Goal: Feedback & Contribution: Leave review/rating

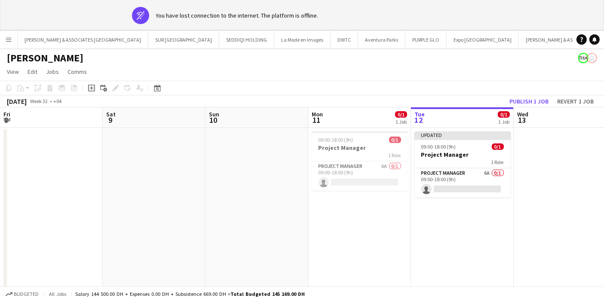
scroll to position [0, 242]
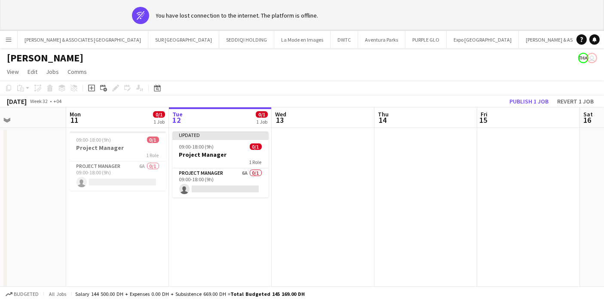
drag, startPoint x: 400, startPoint y: 247, endPoint x: 395, endPoint y: 229, distance: 18.2
click at [400, 247] on app-date-cell at bounding box center [425, 223] width 103 height 190
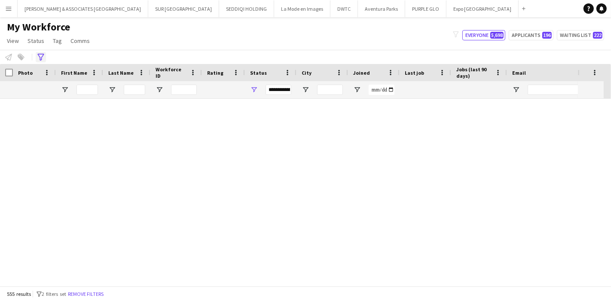
click at [40, 58] on icon "Advanced filters" at bounding box center [40, 57] width 7 height 7
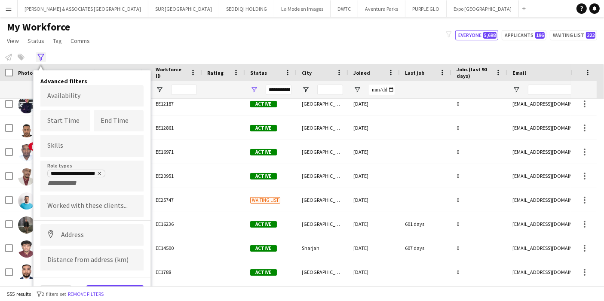
scroll to position [9682, 0]
click at [11, 13] on button "Menu" at bounding box center [8, 8] width 17 height 17
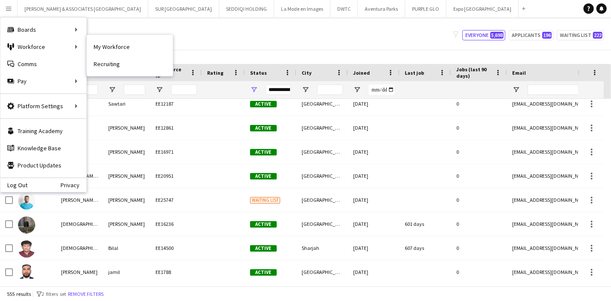
click at [113, 48] on link "My Workforce" at bounding box center [130, 46] width 86 height 17
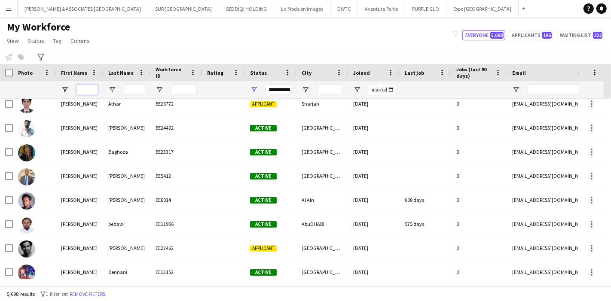
click at [86, 91] on input "First Name Filter Input" at bounding box center [87, 90] width 21 height 10
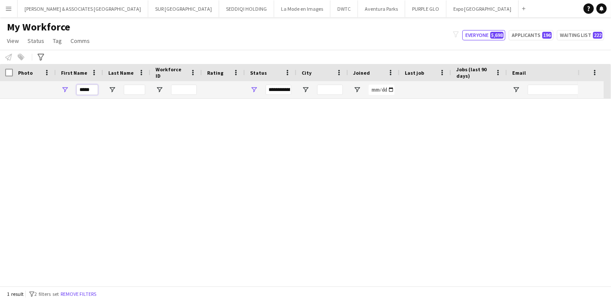
scroll to position [0, 0]
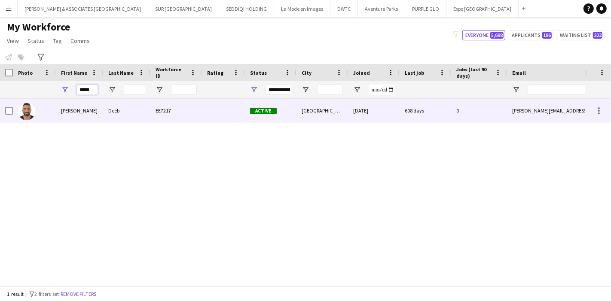
type input "*****"
click at [98, 116] on div "Fayez" at bounding box center [79, 111] width 47 height 24
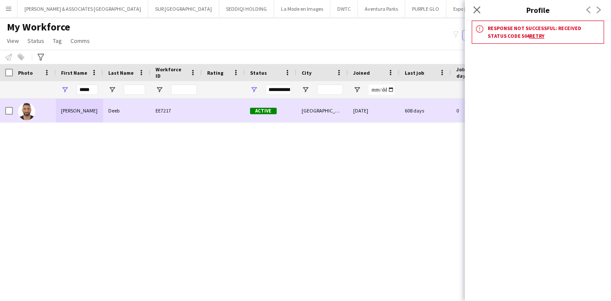
click at [88, 106] on div "[PERSON_NAME]" at bounding box center [79, 111] width 47 height 24
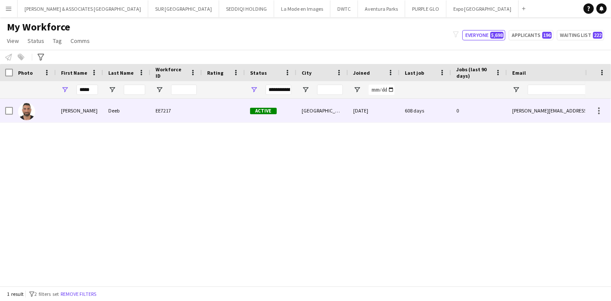
click at [78, 116] on div "[PERSON_NAME]" at bounding box center [79, 111] width 47 height 24
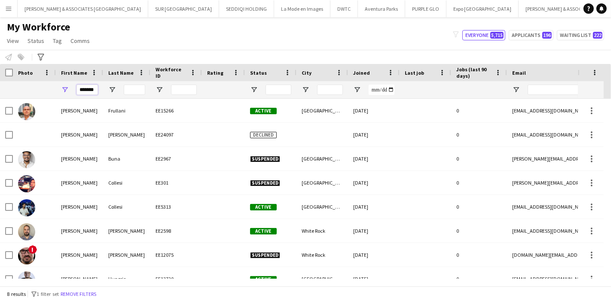
click at [94, 89] on input "*******" at bounding box center [87, 90] width 21 height 10
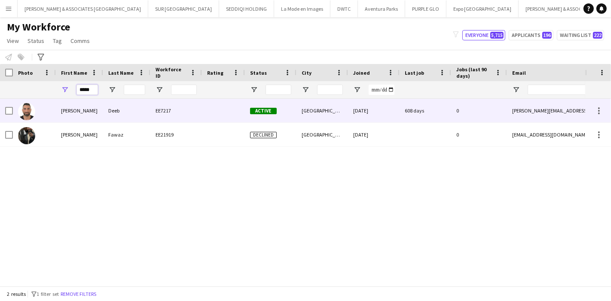
type input "*****"
click at [128, 105] on div "Deeb" at bounding box center [126, 111] width 47 height 24
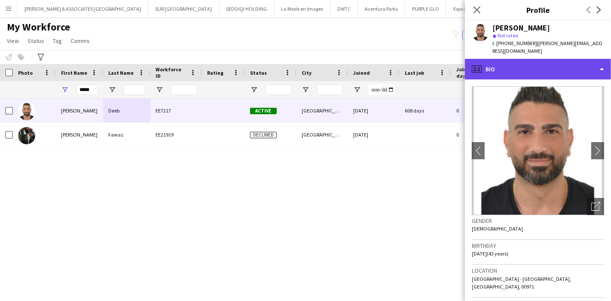
click at [549, 64] on div "profile Bio" at bounding box center [538, 69] width 146 height 21
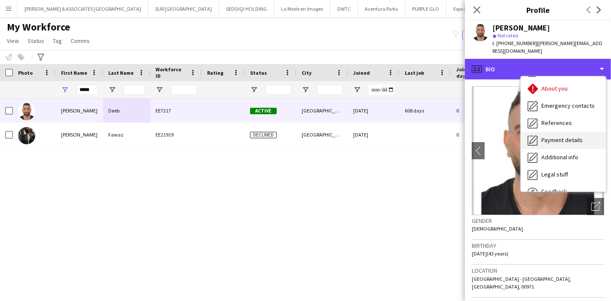
scroll to position [63, 0]
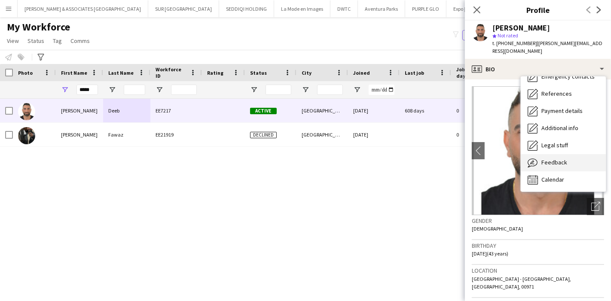
click at [566, 154] on div "Feedback Feedback" at bounding box center [563, 162] width 85 height 17
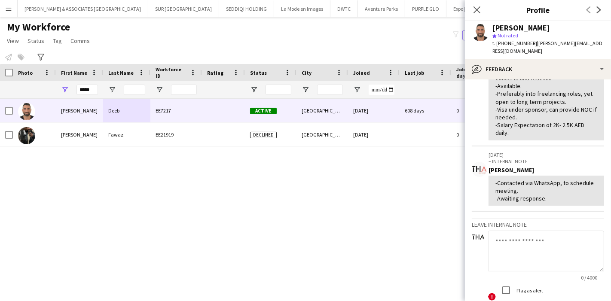
scroll to position [539, 0]
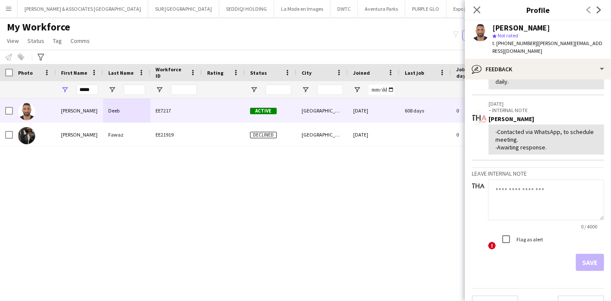
click at [531, 182] on textarea at bounding box center [546, 200] width 116 height 41
type textarea "*"
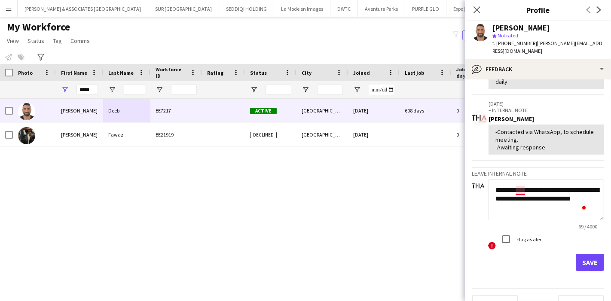
click at [520, 180] on textarea "**********" at bounding box center [546, 200] width 116 height 41
type textarea "**********"
click at [582, 254] on button "Save" at bounding box center [590, 262] width 28 height 17
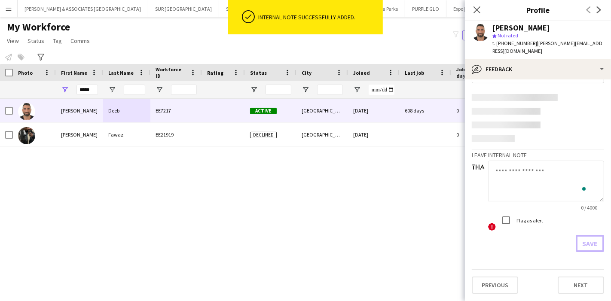
scroll to position [0, 0]
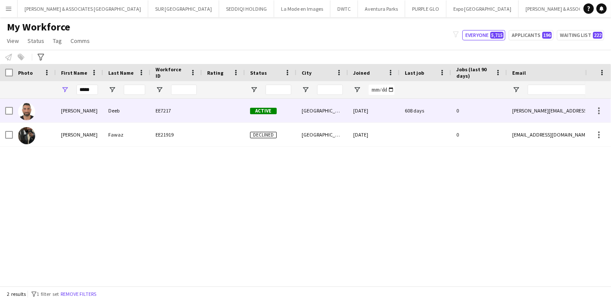
click at [109, 119] on div "Deeb" at bounding box center [126, 111] width 47 height 24
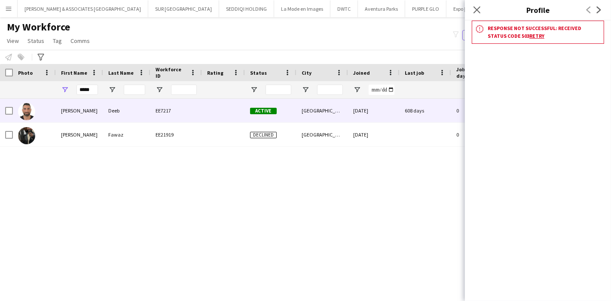
click at [530, 35] on link "Retry" at bounding box center [537, 36] width 15 height 6
click at [530, 37] on link "Retry" at bounding box center [537, 36] width 15 height 6
click at [476, 6] on icon "Close pop-in" at bounding box center [477, 10] width 8 height 8
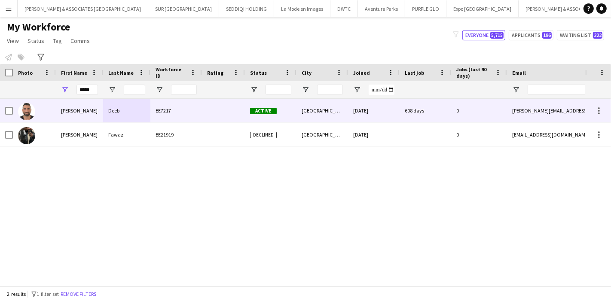
click at [87, 110] on div "[PERSON_NAME]" at bounding box center [79, 111] width 47 height 24
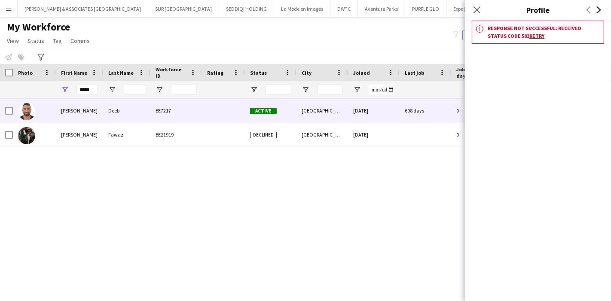
click at [599, 10] on icon at bounding box center [599, 9] width 4 height 7
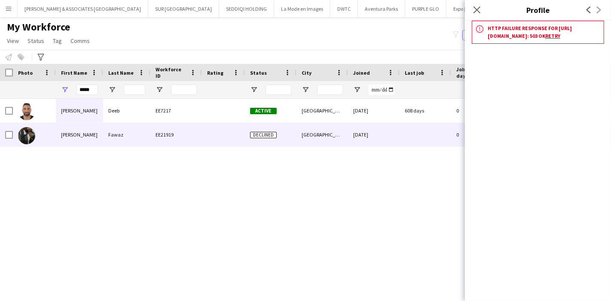
click at [479, 9] on icon "Close pop-in" at bounding box center [477, 9] width 7 height 7
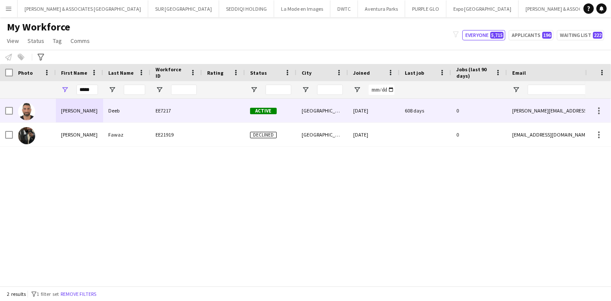
click at [64, 111] on div "[PERSON_NAME]" at bounding box center [79, 111] width 47 height 24
click at [63, 112] on div "[PERSON_NAME]" at bounding box center [79, 111] width 47 height 24
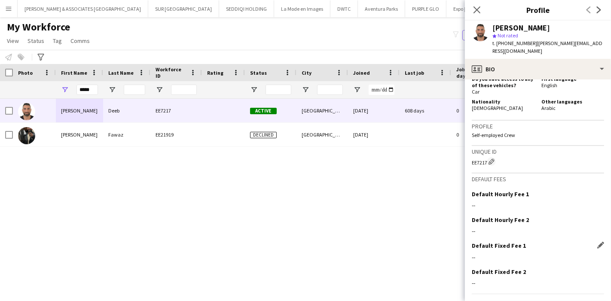
scroll to position [447, 0]
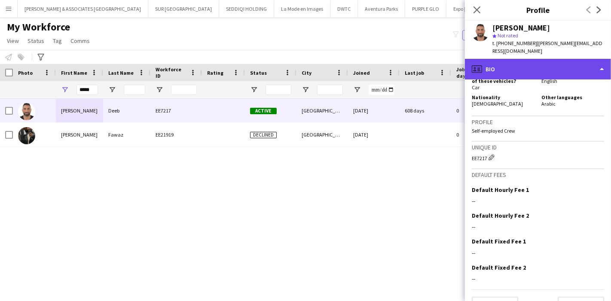
click at [556, 65] on div "profile Bio" at bounding box center [538, 69] width 146 height 21
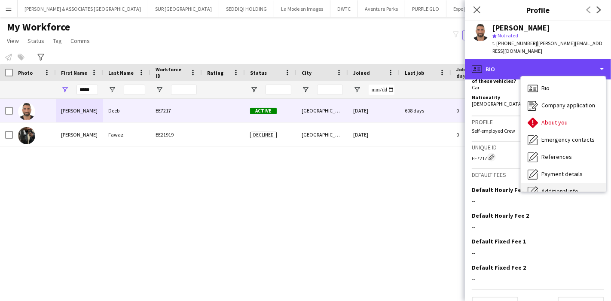
scroll to position [63, 0]
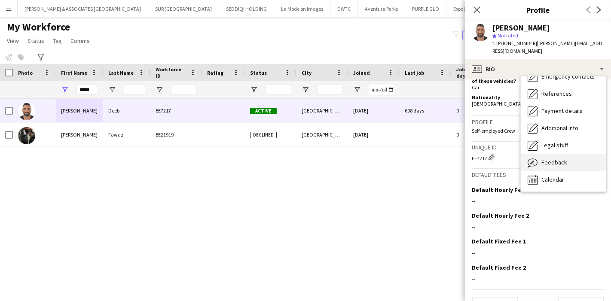
click at [555, 159] on span "Feedback" at bounding box center [555, 163] width 26 height 8
